Goal: Find specific page/section: Find specific page/section

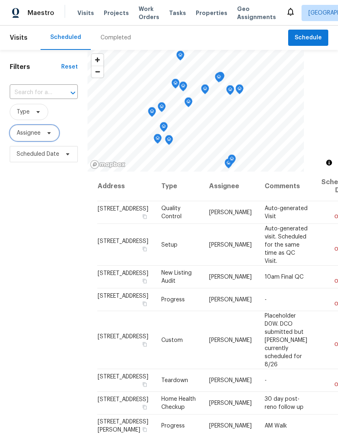
click at [33, 140] on span "Assignee" at bounding box center [34, 133] width 49 height 16
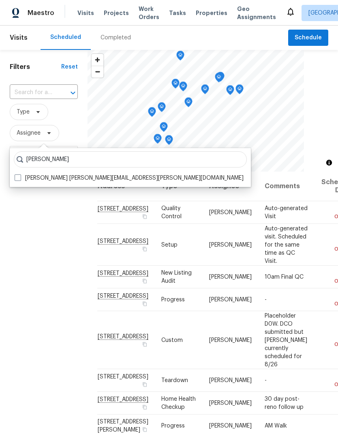
type input "[PERSON_NAME]"
click at [21, 176] on label "[PERSON_NAME] [PERSON_NAME][EMAIL_ADDRESS][PERSON_NAME][DOMAIN_NAME]" at bounding box center [129, 178] width 229 height 8
click at [20, 176] on input "[PERSON_NAME] [PERSON_NAME][EMAIL_ADDRESS][PERSON_NAME][DOMAIN_NAME]" at bounding box center [17, 176] width 5 height 5
checkbox input "true"
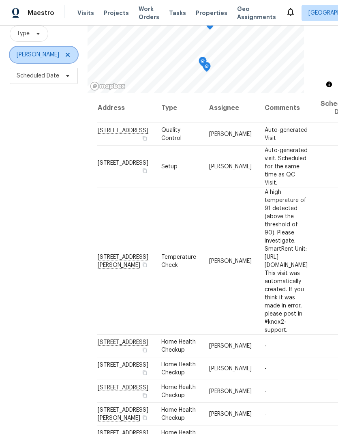
click at [66, 55] on icon at bounding box center [68, 55] width 4 height 4
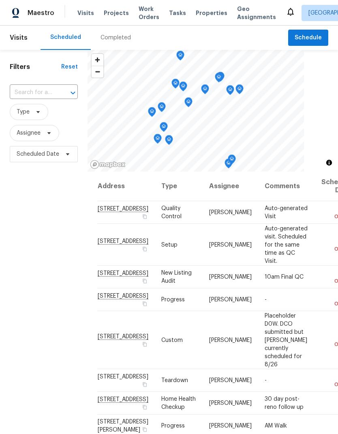
click at [146, 12] on span "Work Orders" at bounding box center [149, 13] width 21 height 16
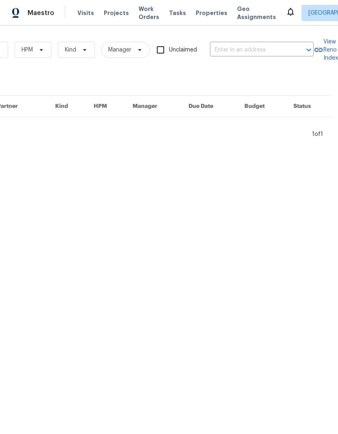
scroll to position [0, 133]
click at [270, 47] on input "text" at bounding box center [250, 50] width 81 height 13
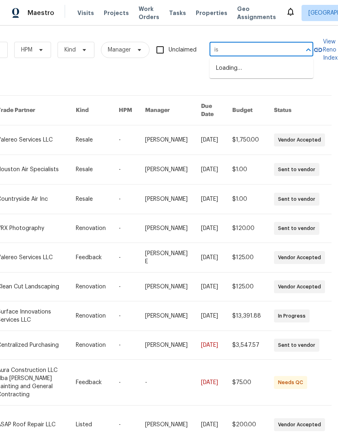
type input "i"
type input "[GEOGRAPHIC_DATA]"
click at [266, 89] on li "[STREET_ADDRESS]" at bounding box center [262, 82] width 104 height 14
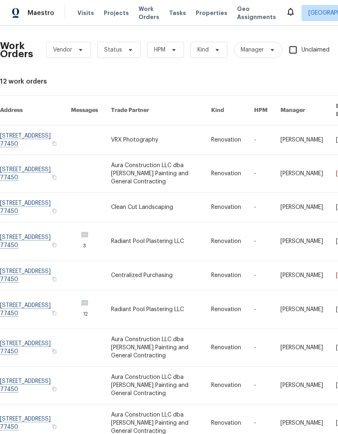
click at [158, 136] on link at bounding box center [161, 139] width 100 height 29
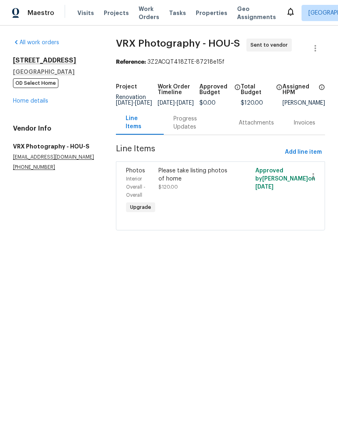
click at [191, 129] on div "Progress Updates" at bounding box center [197, 123] width 46 height 16
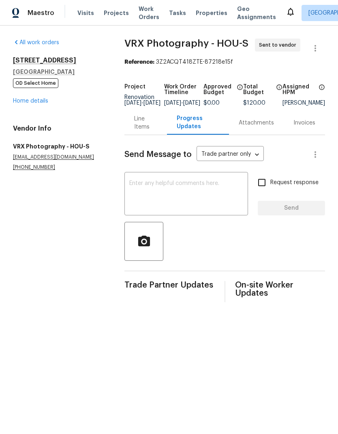
click at [141, 131] on div "Line Items" at bounding box center [145, 123] width 23 height 16
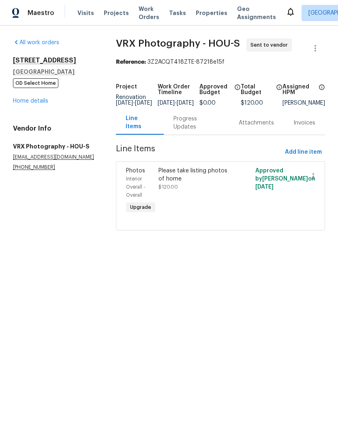
click at [26, 101] on link "Home details" at bounding box center [30, 101] width 35 height 6
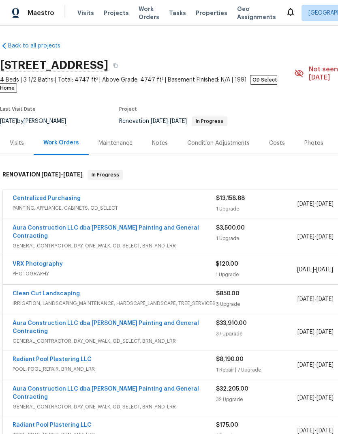
click at [31, 225] on link "Aura Construction LLC dba [PERSON_NAME] Painting and General Contracting" at bounding box center [106, 232] width 186 height 14
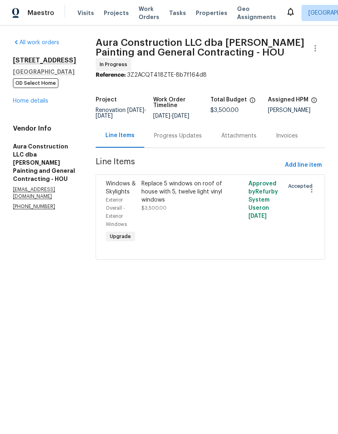
click at [28, 104] on link "Home details" at bounding box center [30, 101] width 35 height 6
